Goal: Information Seeking & Learning: Learn about a topic

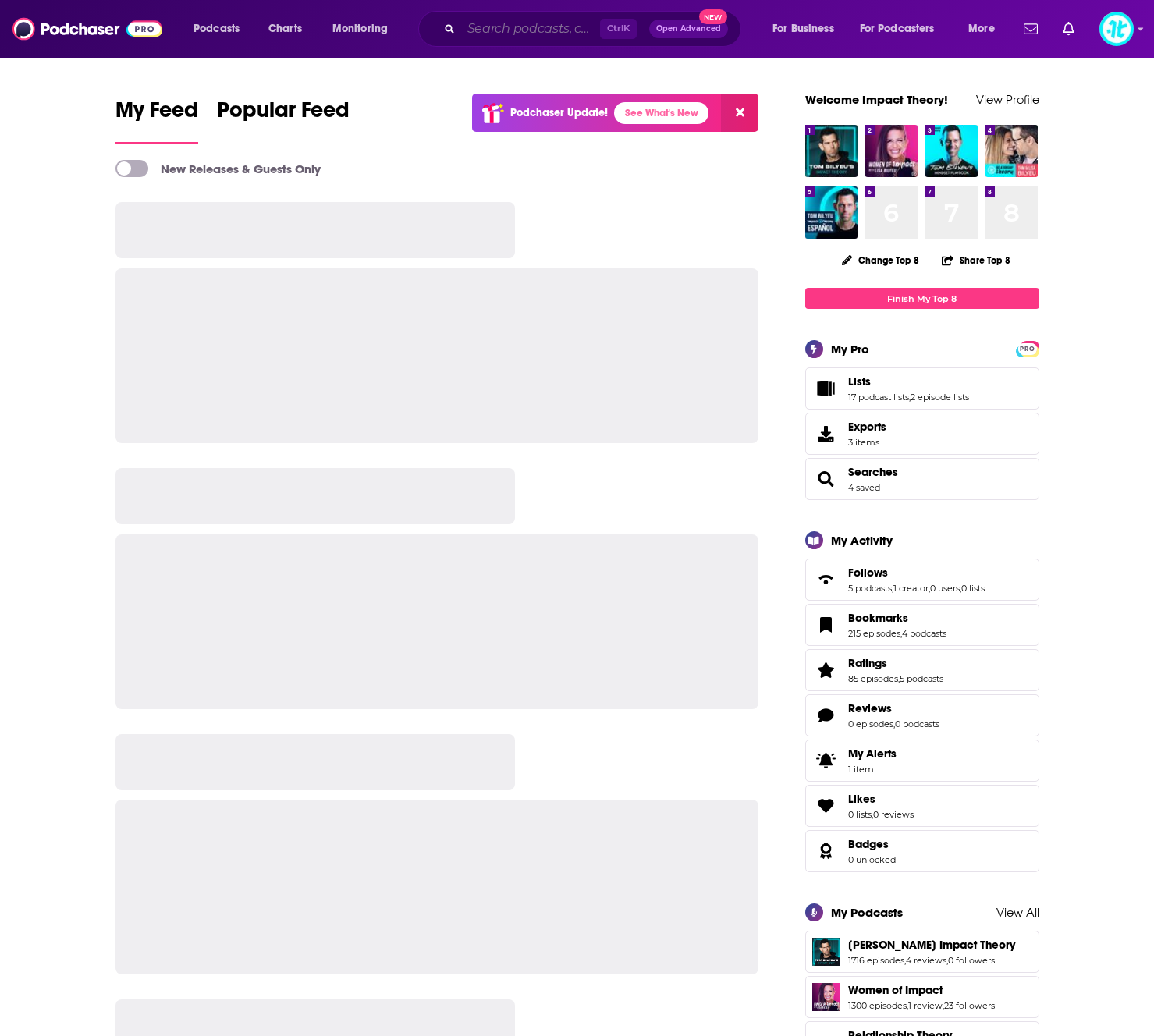
click at [509, 34] on input "Search podcasts, credits, & more..." at bounding box center [530, 29] width 139 height 25
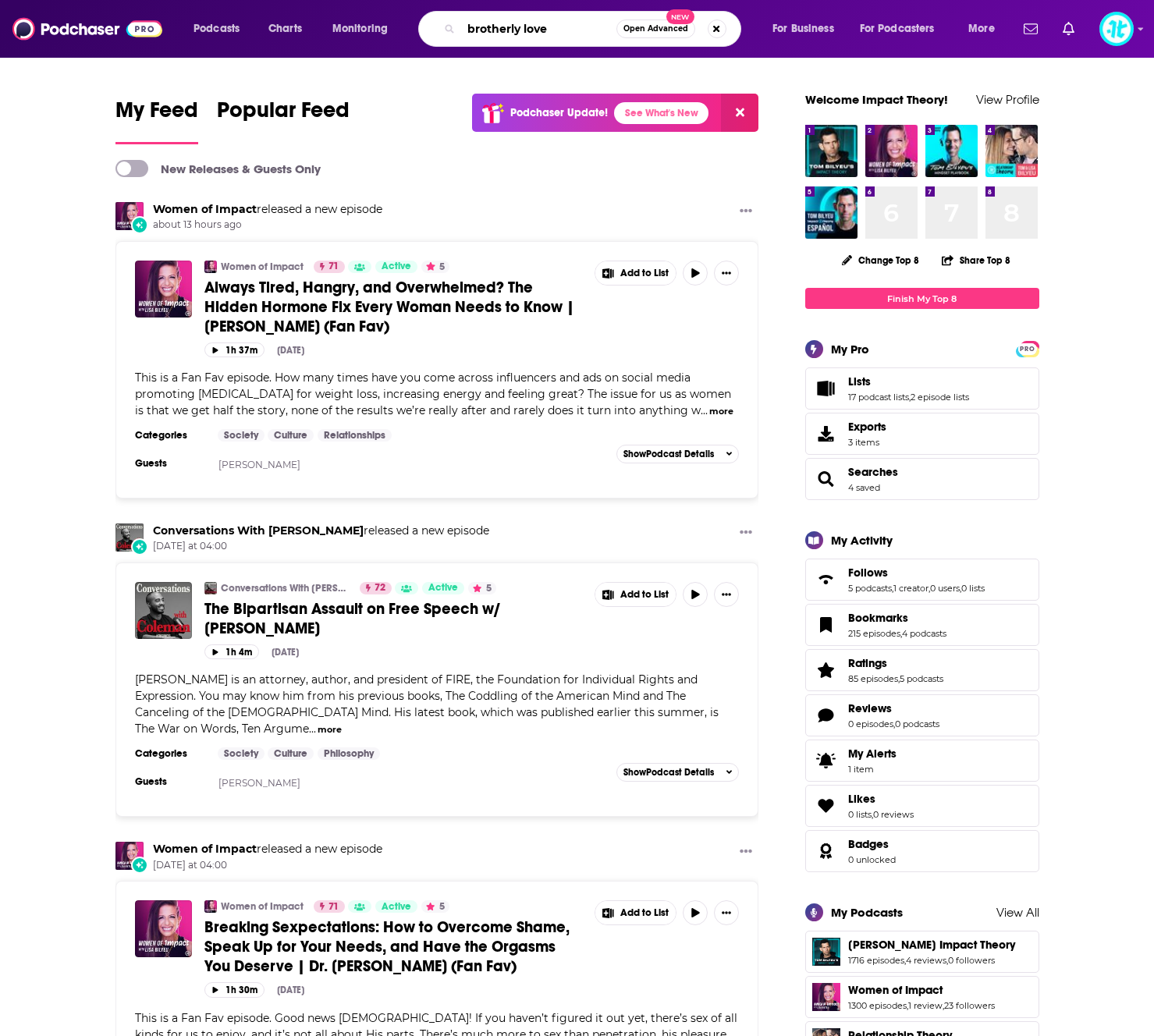
type input "brotherly love"
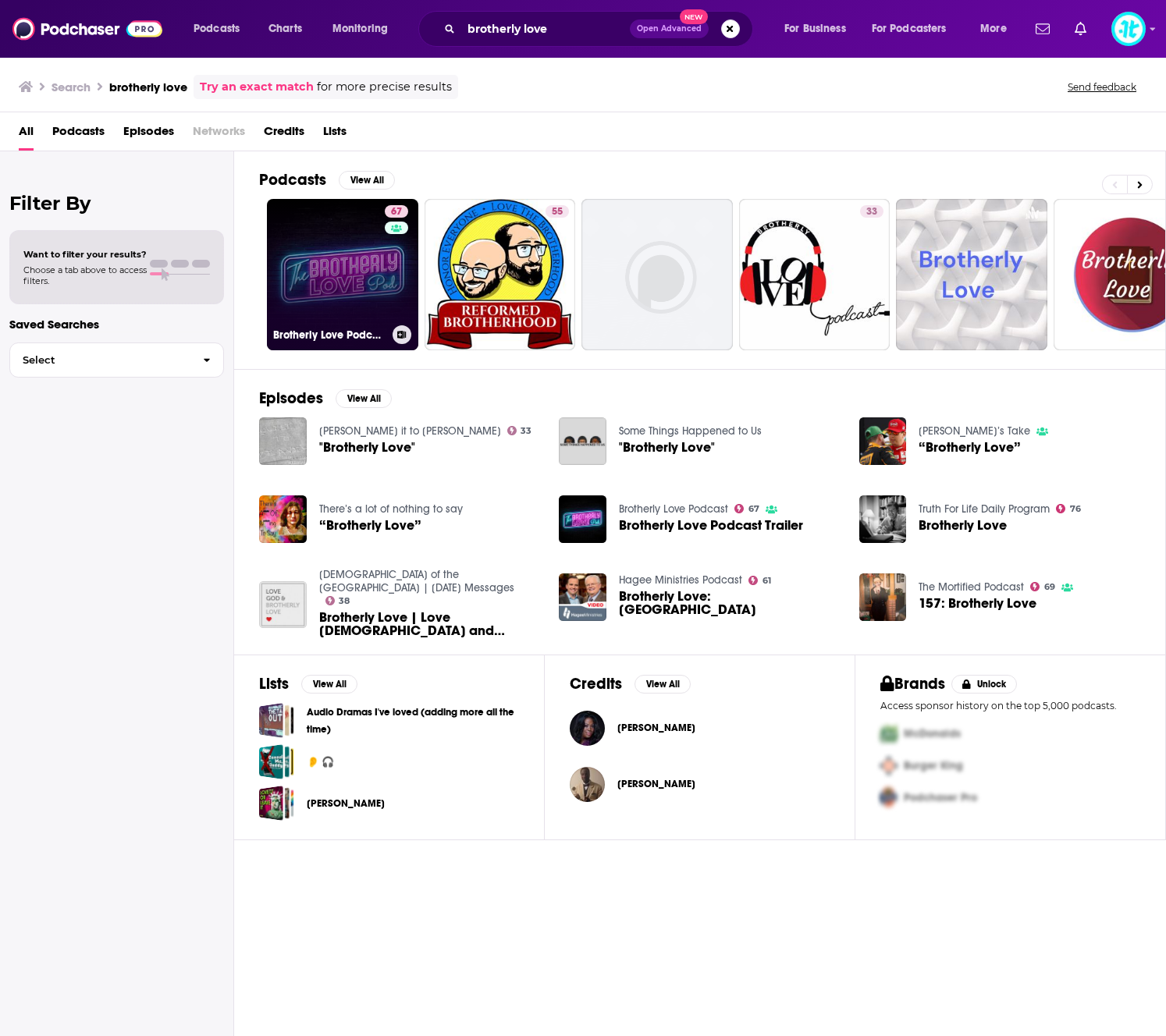
click at [370, 299] on link "67 Brotherly Love Podcast" at bounding box center [343, 274] width 151 height 151
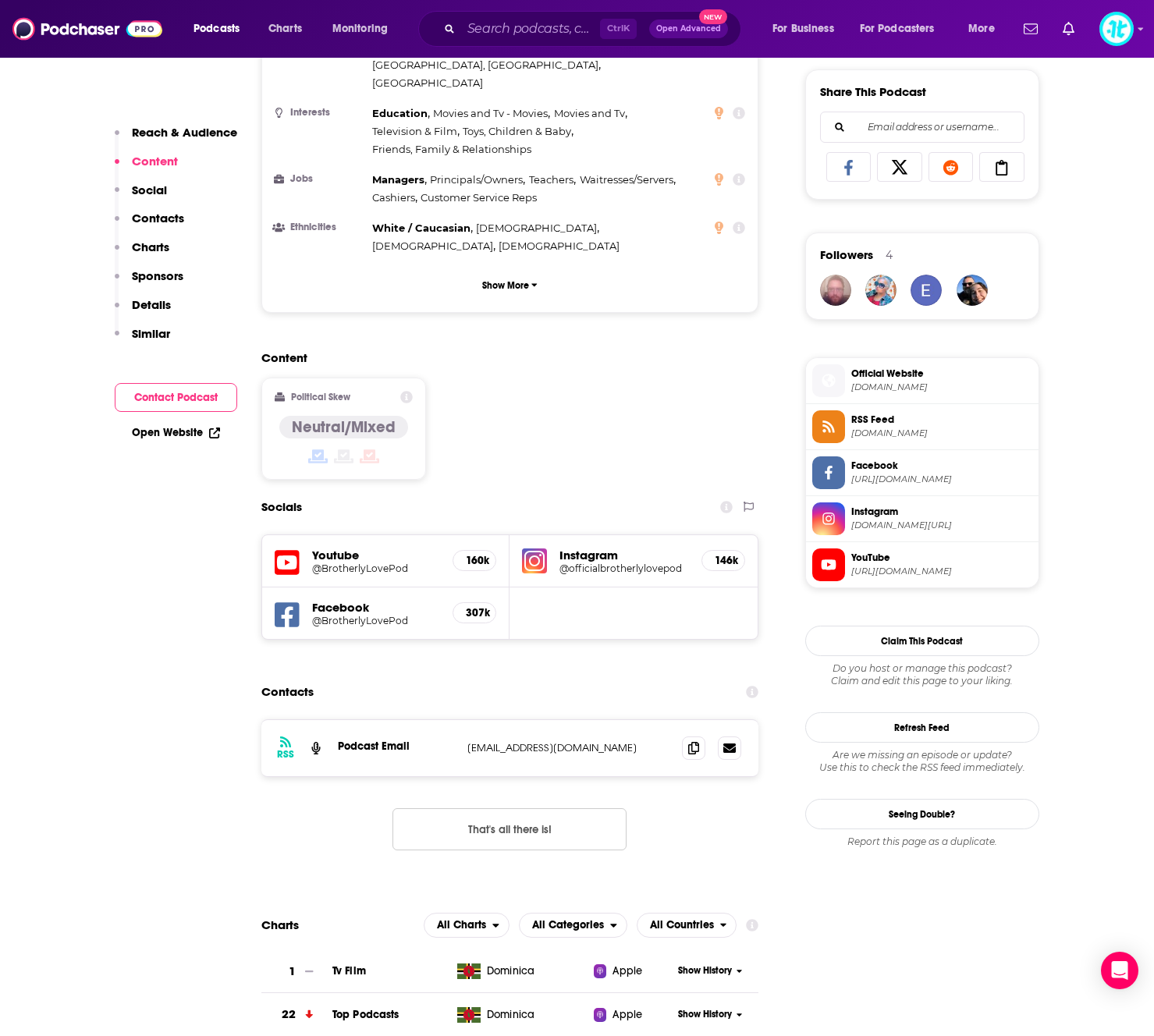
scroll to position [858, 0]
